Goal: Understand process/instructions

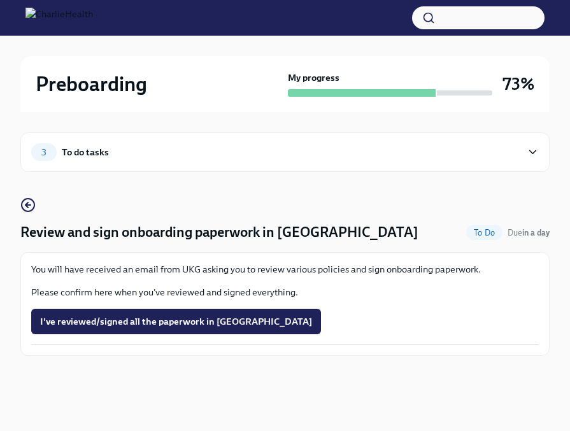
click at [150, 160] on div "3 To do tasks" at bounding box center [276, 152] width 491 height 18
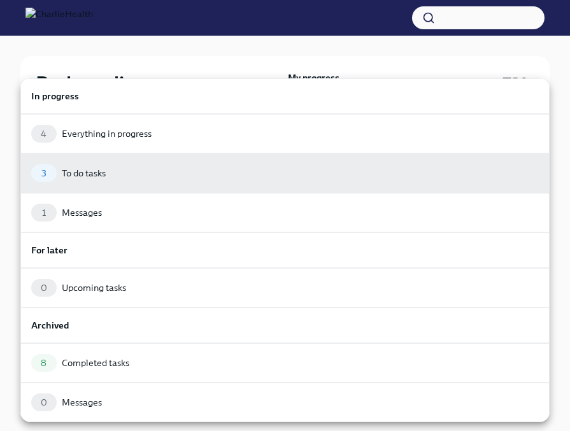
click at [326, 32] on div at bounding box center [285, 215] width 570 height 431
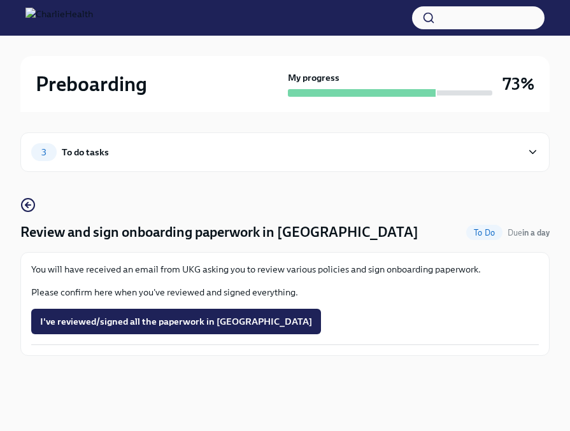
click at [226, 319] on span "I've reviewed/signed all the paperwork in [GEOGRAPHIC_DATA]" at bounding box center [176, 321] width 272 height 13
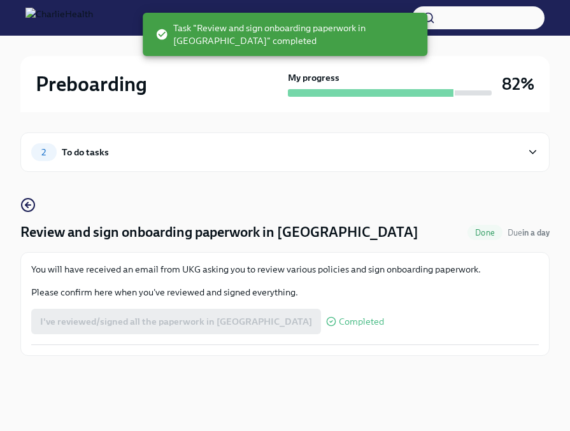
click at [48, 155] on span "2" at bounding box center [44, 153] width 20 height 10
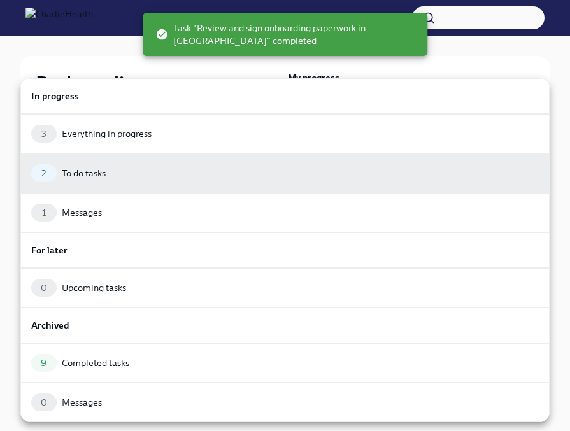
click at [113, 187] on div "2 To do tasks" at bounding box center [284, 174] width 529 height 40
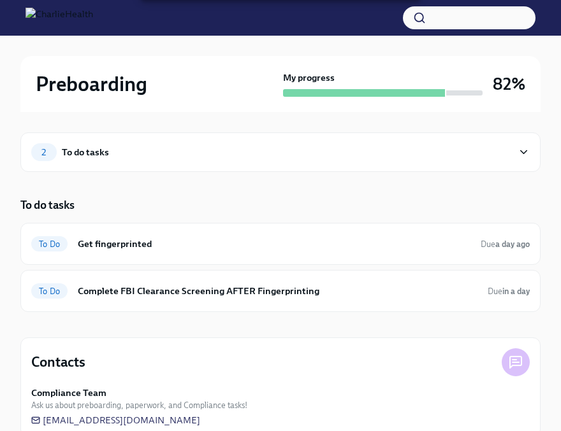
scroll to position [25, 0]
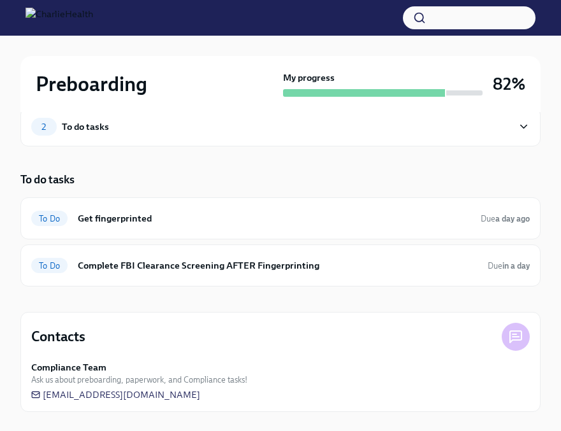
click at [226, 219] on h6 "Get fingerprinted" at bounding box center [274, 219] width 392 height 14
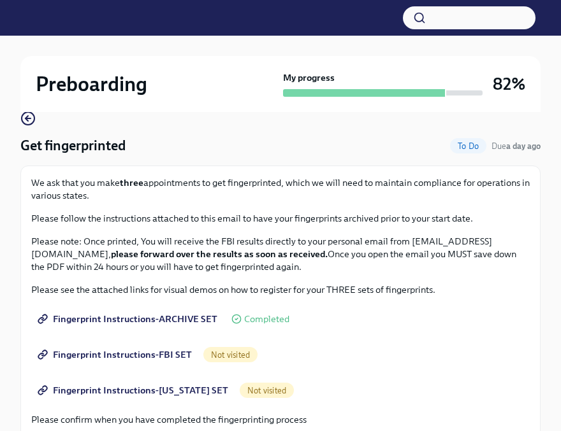
scroll to position [92, 0]
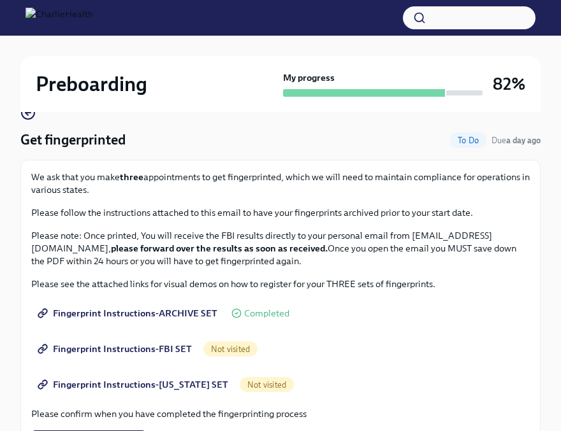
drag, startPoint x: 113, startPoint y: 171, endPoint x: 236, endPoint y: 185, distance: 123.8
click at [236, 185] on p "We ask that you make three appointments to get fingerprinted, which we will nee…" at bounding box center [280, 183] width 498 height 25
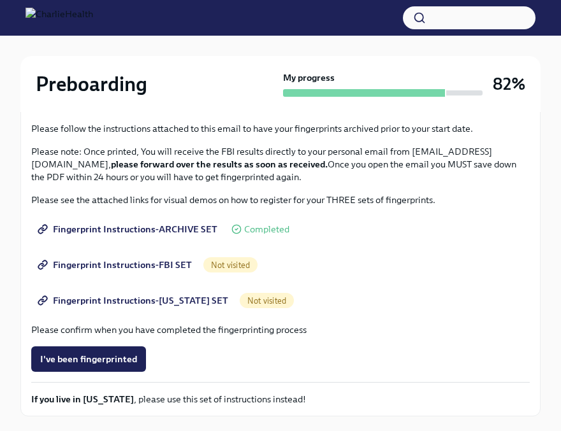
scroll to position [179, 0]
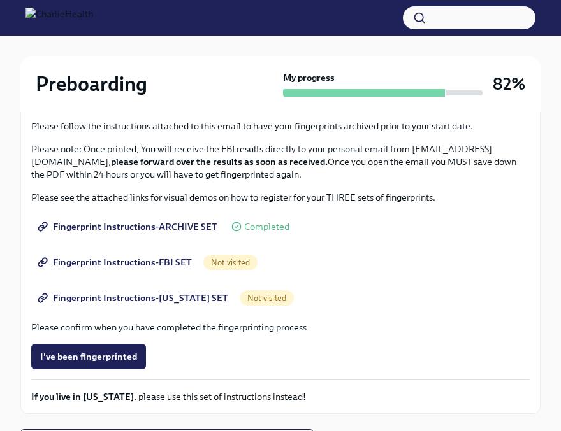
click at [173, 262] on span "Fingerprint Instructions-FBI SET" at bounding box center [116, 262] width 152 height 13
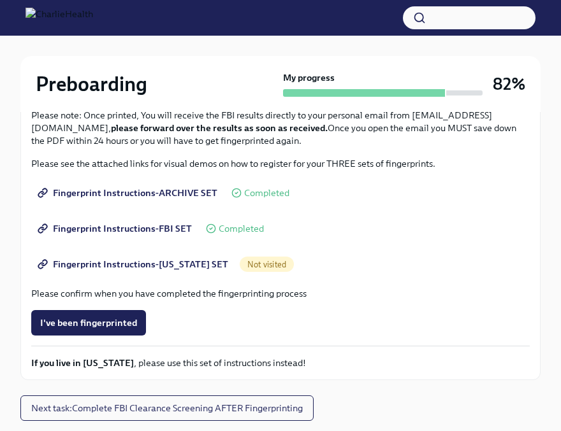
scroll to position [210, 0]
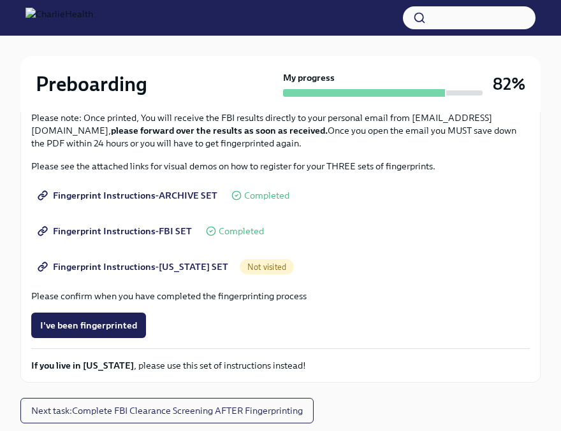
click at [155, 192] on span "Fingerprint Instructions-ARCHIVE SET" at bounding box center [128, 195] width 177 height 13
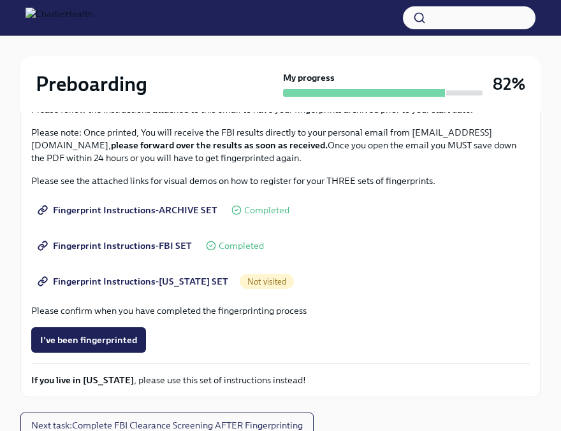
click at [173, 279] on span "Fingerprint Instructions-[US_STATE] SET" at bounding box center [134, 281] width 188 height 13
click at [162, 285] on span "Fingerprint Instructions-[US_STATE] SET" at bounding box center [134, 281] width 188 height 13
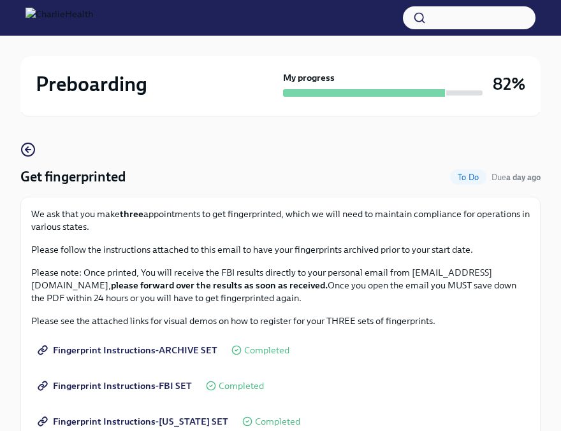
scroll to position [54, 0]
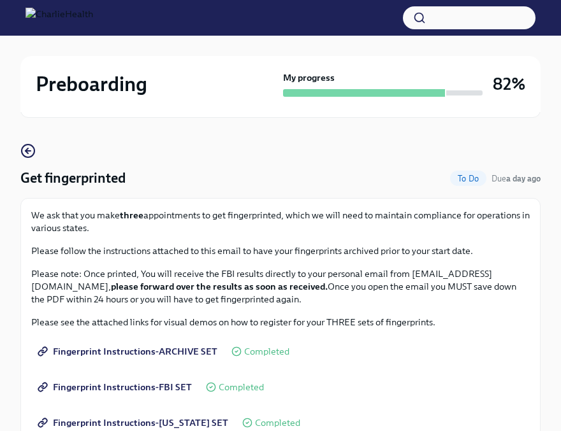
click at [29, 149] on icon "button" at bounding box center [27, 150] width 15 height 15
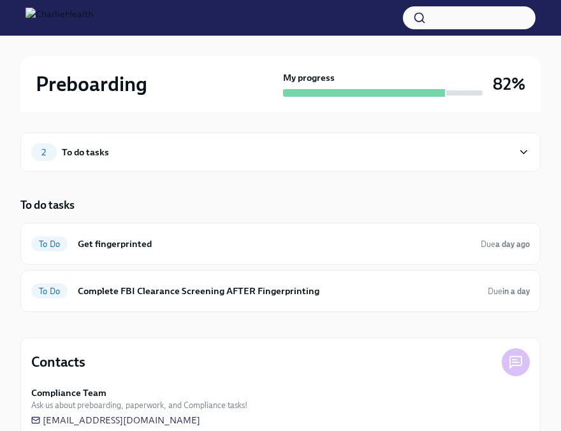
scroll to position [25, 0]
